Goal: Task Accomplishment & Management: Use online tool/utility

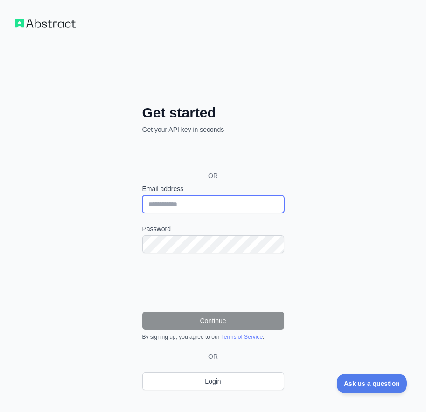
click at [211, 203] on input "Email address" at bounding box center [213, 204] width 142 height 18
type input "**********"
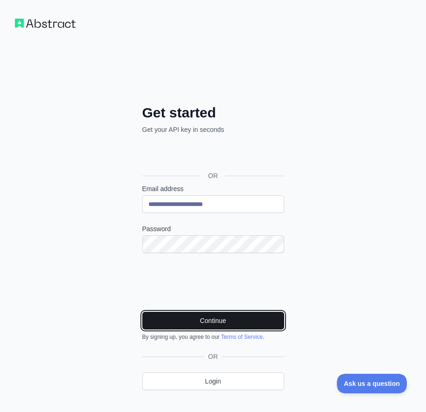
click at [187, 322] on button "Continue" at bounding box center [213, 321] width 142 height 18
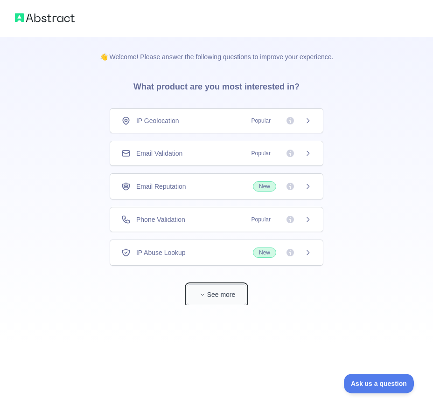
click at [198, 296] on span "button" at bounding box center [202, 294] width 9 height 9
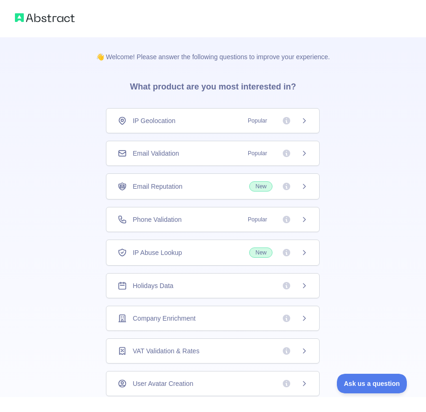
click at [229, 156] on div "Email Validation Popular" at bounding box center [212, 153] width 190 height 9
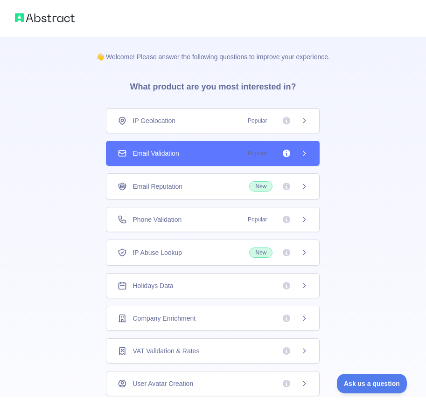
scroll to position [36, 0]
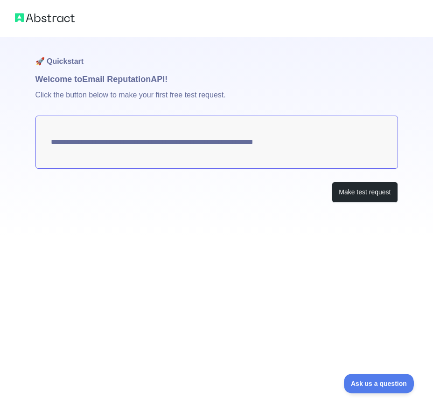
drag, startPoint x: 323, startPoint y: 138, endPoint x: 285, endPoint y: 140, distance: 37.3
click at [285, 140] on textarea "**********" at bounding box center [216, 142] width 362 height 53
click at [359, 193] on button "Make test request" at bounding box center [364, 192] width 66 height 21
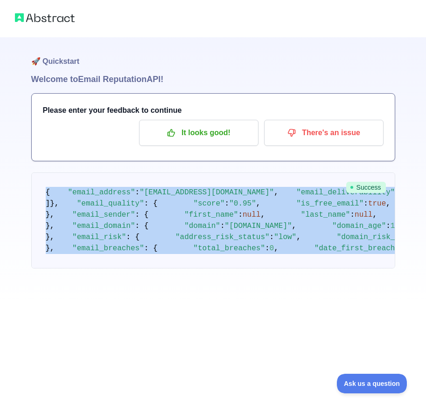
scroll to position [464, 0]
drag, startPoint x: 42, startPoint y: 191, endPoint x: 181, endPoint y: 409, distance: 258.2
click at [186, 412] on html "🚀 Quickstart Welcome to Email Reputation API! Please enter your feedback to con…" at bounding box center [213, 206] width 426 height 412
copy code "{ "email_address" : "ahmedsiambasi@gmail.com" , "email_deliverability" : { "sta…"
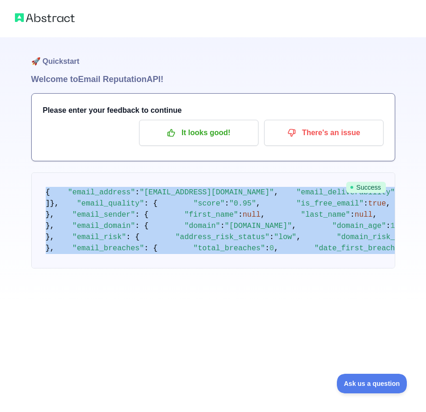
click at [40, 17] on img at bounding box center [45, 17] width 60 height 13
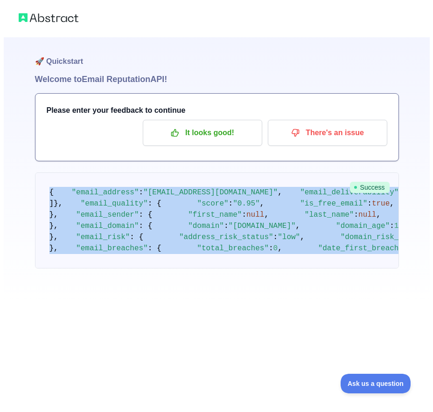
scroll to position [0, 0]
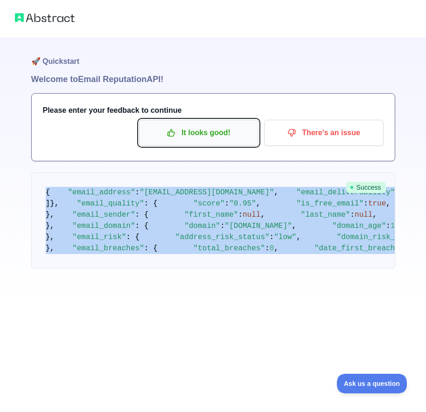
click at [223, 138] on p "It looks good!" at bounding box center [198, 133] width 105 height 16
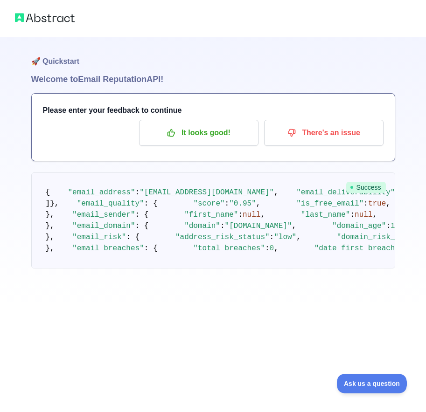
click at [200, 80] on h1 "Welcome to Email Reputation API!" at bounding box center [213, 79] width 364 height 13
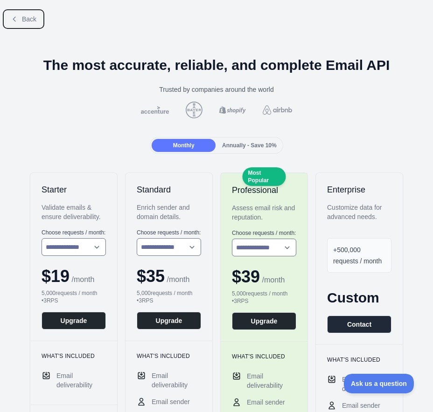
click at [16, 16] on icon at bounding box center [14, 18] width 7 height 7
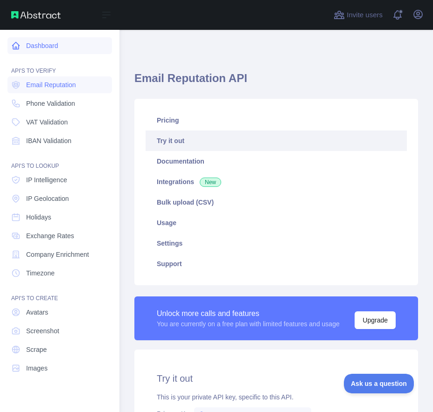
click at [19, 49] on icon at bounding box center [16, 45] width 7 height 7
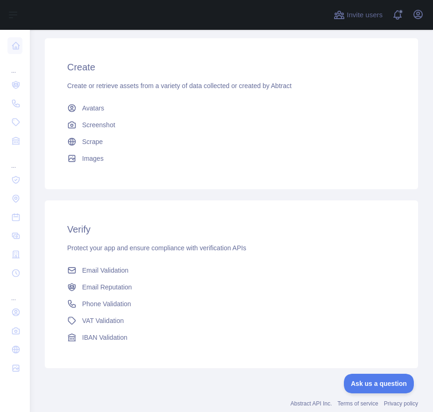
scroll to position [375, 0]
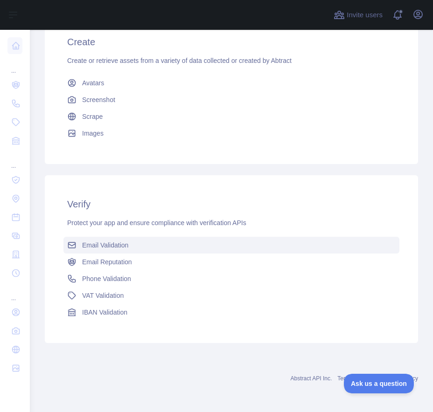
click at [151, 248] on link "Email Validation" at bounding box center [231, 245] width 336 height 17
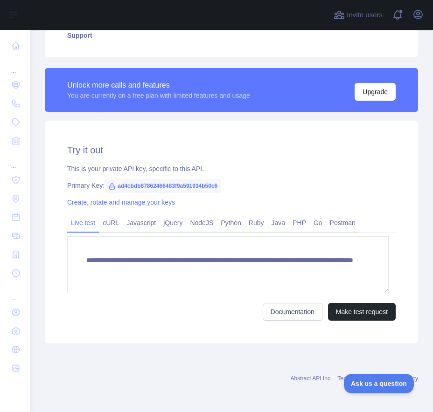
click at [118, 187] on span "ad4cbdb87862466483f9a591934b50c6" at bounding box center [162, 186] width 117 height 14
drag, startPoint x: 116, startPoint y: 186, endPoint x: 222, endPoint y: 179, distance: 106.5
click at [222, 179] on div "**********" at bounding box center [231, 232] width 373 height 222
copy span "ad4cbdb87862466483f9a591934b50c6"
click at [421, 15] on icon "button" at bounding box center [417, 14] width 11 height 11
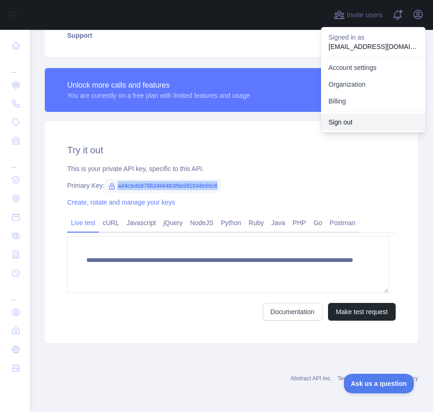
click at [354, 127] on button "Sign out" at bounding box center [373, 122] width 104 height 17
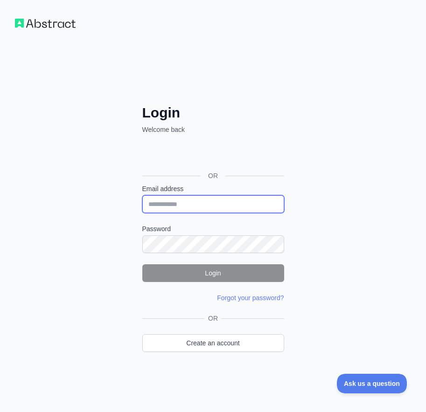
click at [203, 201] on input "Email address" at bounding box center [213, 204] width 142 height 18
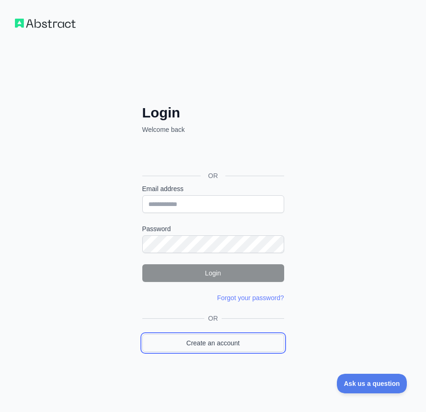
click at [210, 337] on link "Create an account" at bounding box center [213, 343] width 142 height 18
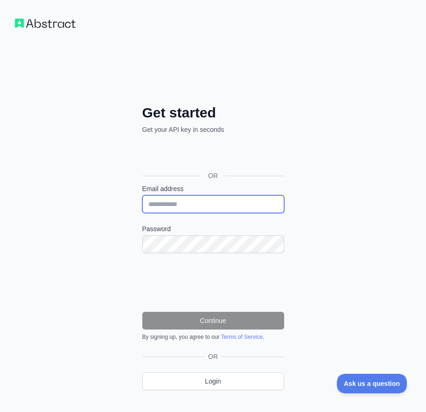
click at [184, 203] on input "Email address" at bounding box center [213, 204] width 142 height 18
click at [172, 200] on input "Email address" at bounding box center [213, 204] width 142 height 18
click at [192, 205] on input "**********" at bounding box center [213, 204] width 142 height 18
type input "**********"
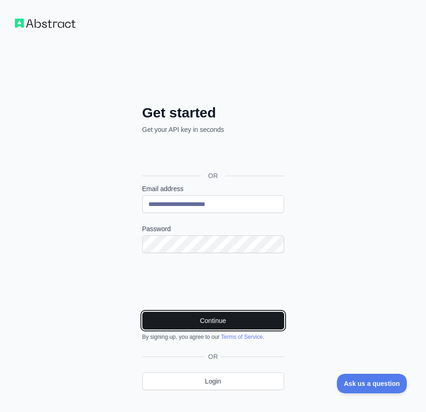
click at [174, 322] on button "Continue" at bounding box center [213, 321] width 142 height 18
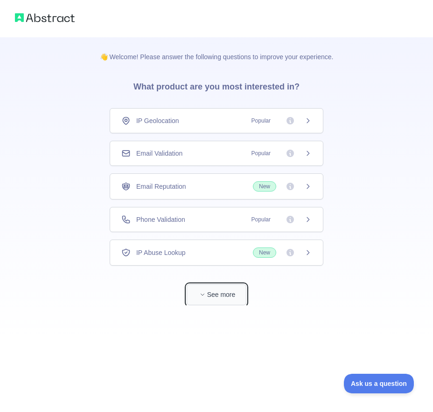
click at [213, 296] on button "See more" at bounding box center [216, 294] width 60 height 21
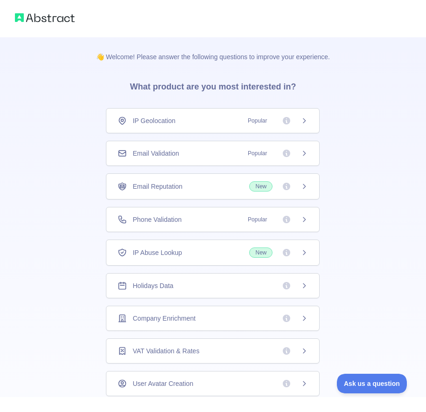
click at [182, 150] on div "Email Validation Popular" at bounding box center [212, 153] width 190 height 9
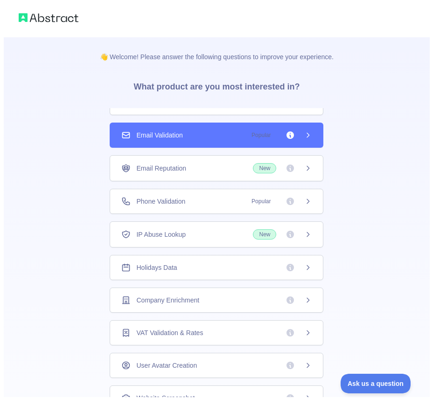
scroll to position [36, 0]
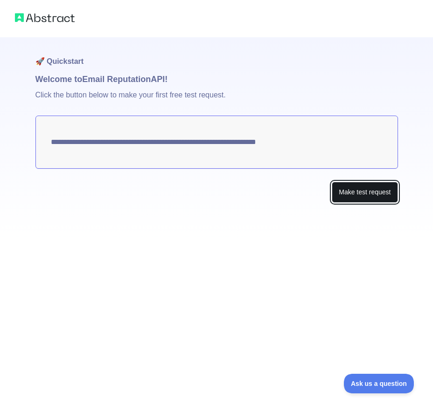
click at [341, 193] on button "Make test request" at bounding box center [364, 192] width 66 height 21
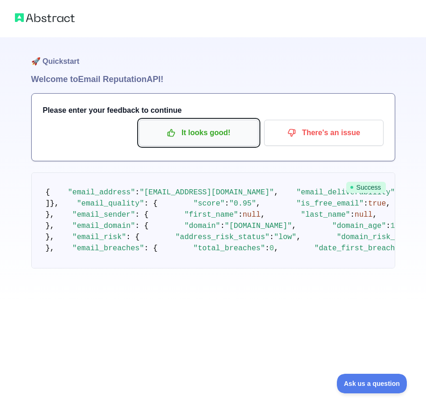
drag, startPoint x: 147, startPoint y: 130, endPoint x: 133, endPoint y: 134, distance: 14.6
click at [147, 131] on p "It looks good!" at bounding box center [198, 133] width 105 height 16
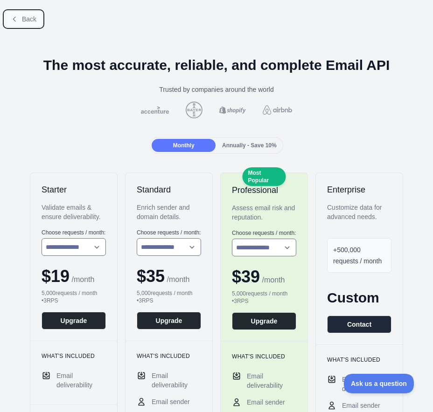
click at [27, 20] on span "Back" at bounding box center [29, 18] width 14 height 7
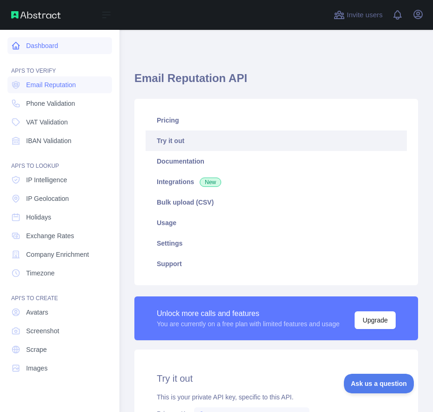
click at [19, 43] on icon at bounding box center [15, 45] width 9 height 9
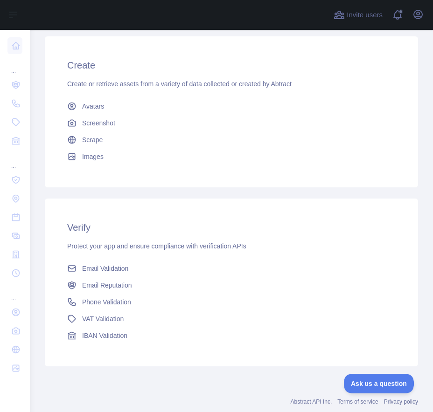
scroll to position [375, 0]
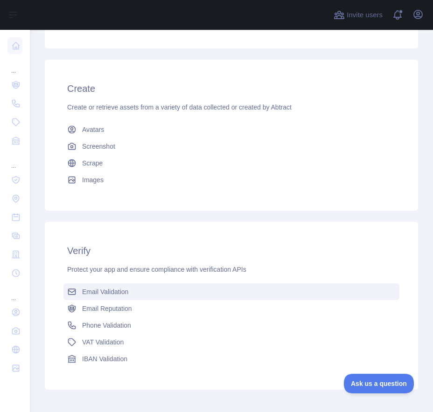
click at [140, 291] on link "Email Validation" at bounding box center [231, 291] width 336 height 17
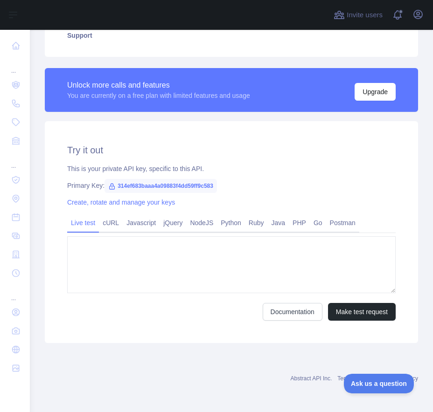
type textarea "**********"
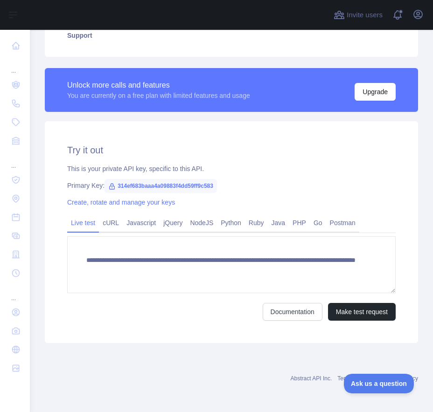
scroll to position [228, 0]
drag, startPoint x: 213, startPoint y: 185, endPoint x: 109, endPoint y: 186, distance: 103.9
click at [109, 186] on span "314ef683baaa4a09883f4dd59ff9c583" at bounding box center [160, 186] width 112 height 14
copy span "314ef683baaa4a09883f4dd59ff9c583"
click at [286, 152] on h2 "Try it out" at bounding box center [231, 150] width 328 height 13
